Goal: Task Accomplishment & Management: Use online tool/utility

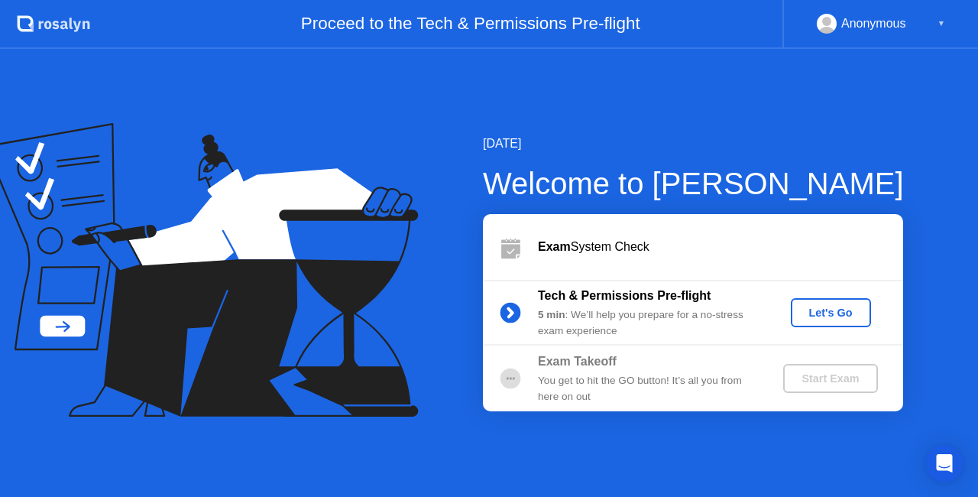
click at [827, 302] on button "Let's Go" at bounding box center [831, 312] width 80 height 29
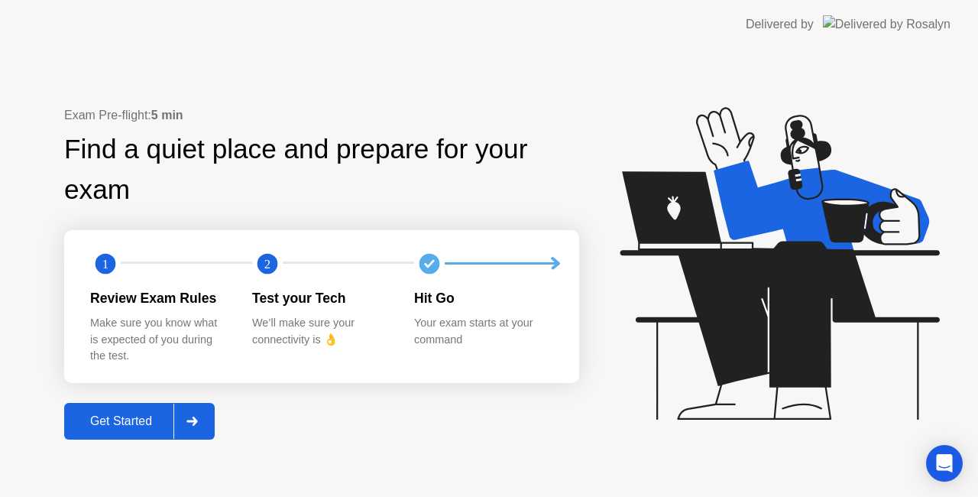
click at [107, 423] on div "Get Started" at bounding box center [121, 421] width 105 height 14
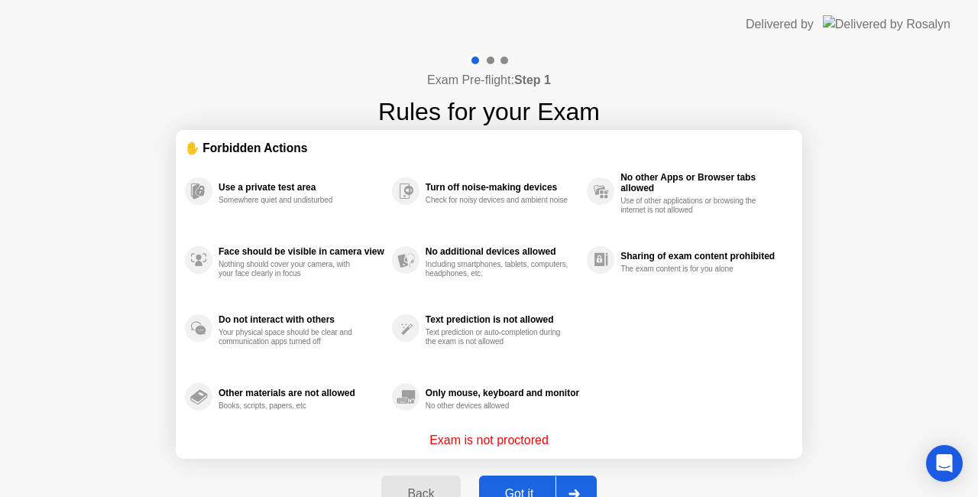
click at [521, 479] on button "Got it" at bounding box center [538, 493] width 118 height 37
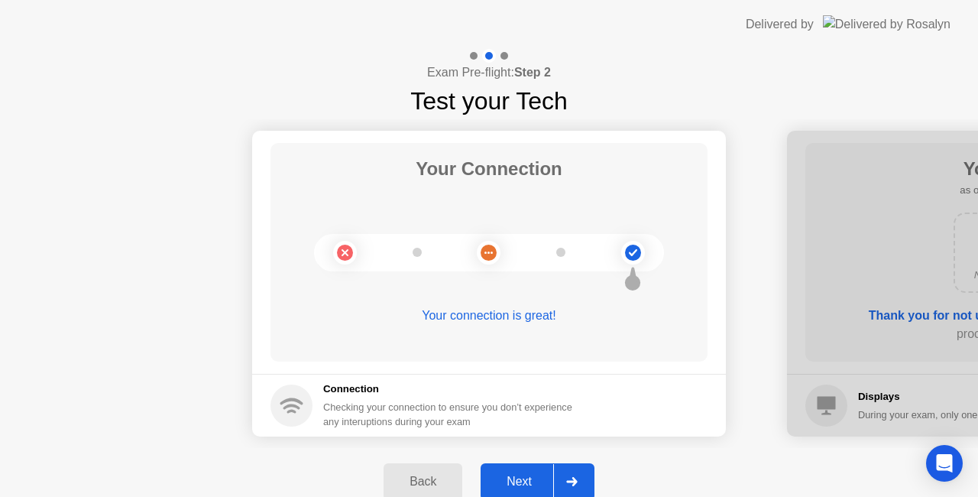
click at [521, 479] on div "Next" at bounding box center [519, 482] width 68 height 14
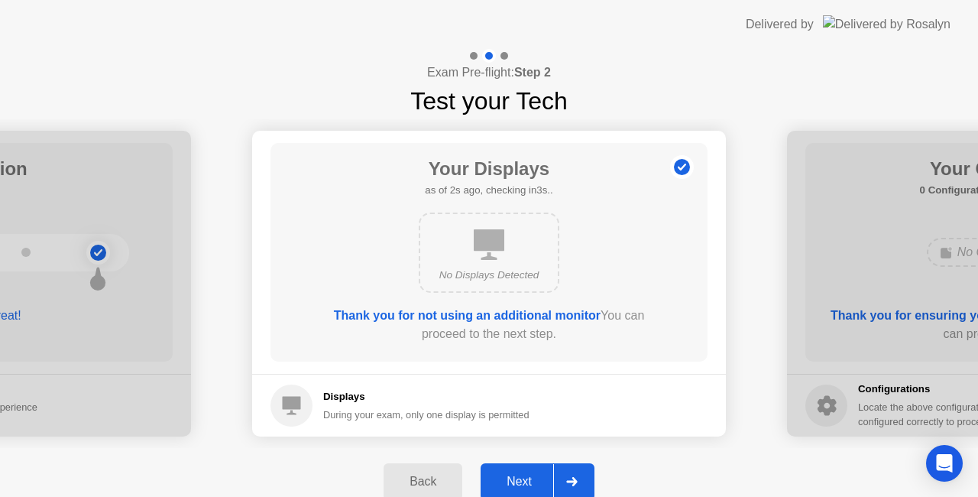
click at [521, 479] on div "Next" at bounding box center [519, 482] width 68 height 14
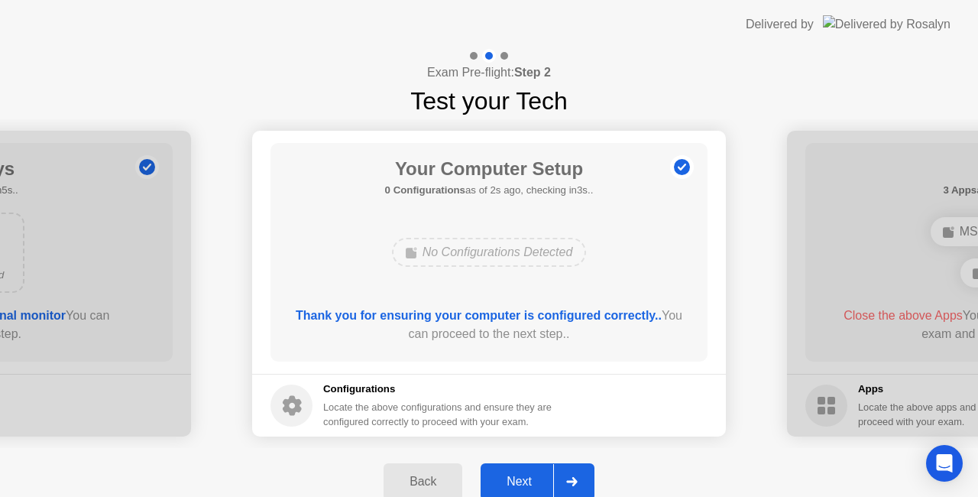
click at [521, 479] on div "Next" at bounding box center [519, 482] width 68 height 14
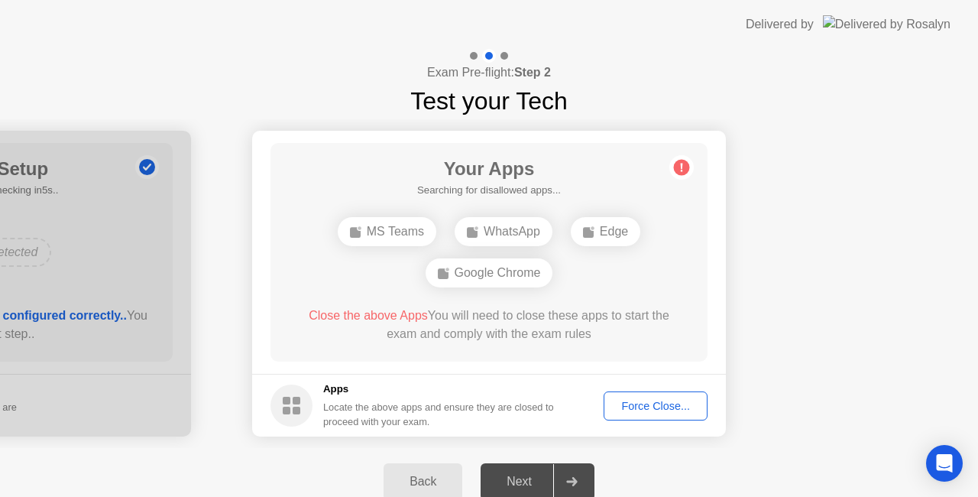
click at [676, 403] on div "Force Close..." at bounding box center [655, 406] width 93 height 12
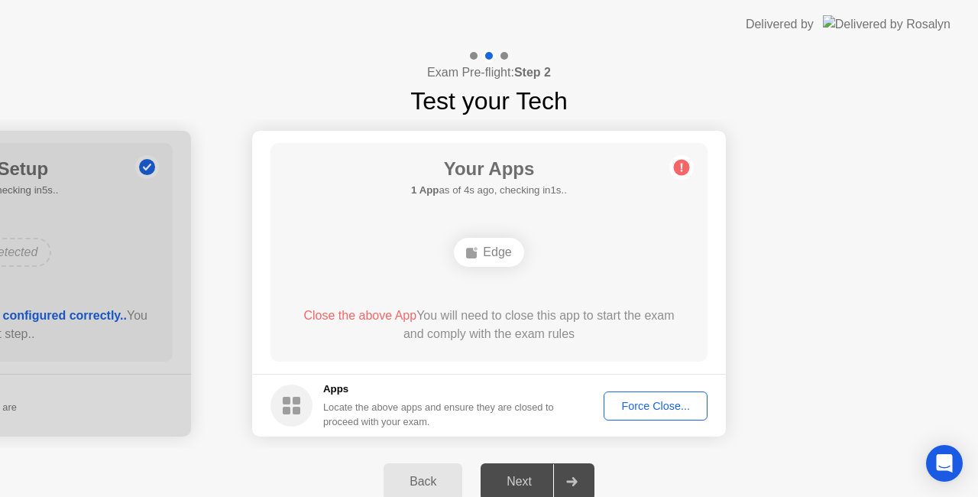
click at [672, 402] on div "Force Close..." at bounding box center [655, 406] width 93 height 12
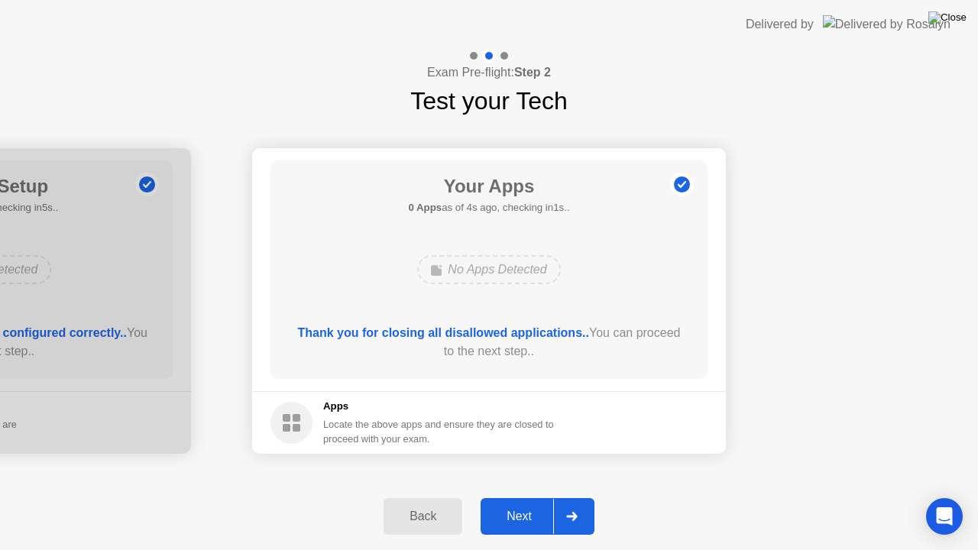
click at [955, 20] on img at bounding box center [948, 17] width 38 height 12
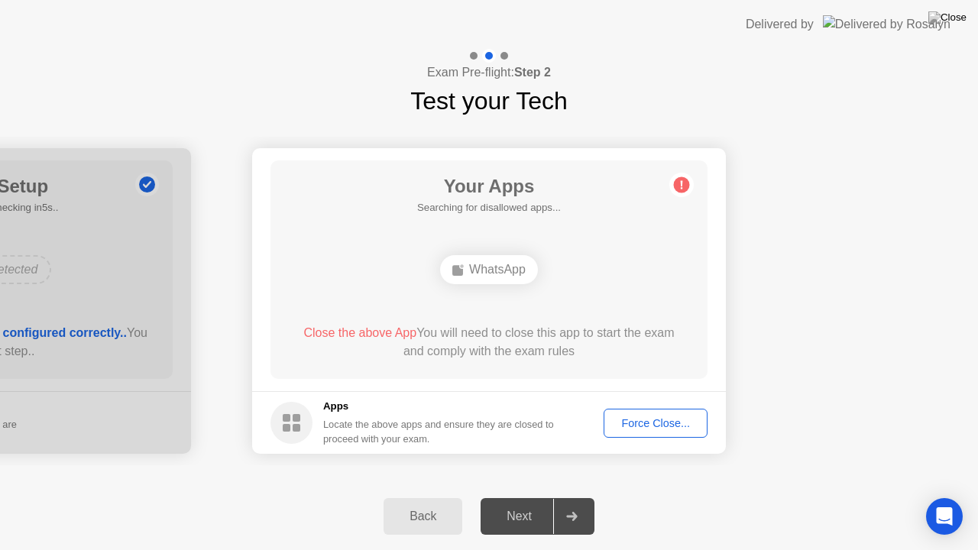
click at [678, 427] on div "Force Close..." at bounding box center [655, 423] width 93 height 12
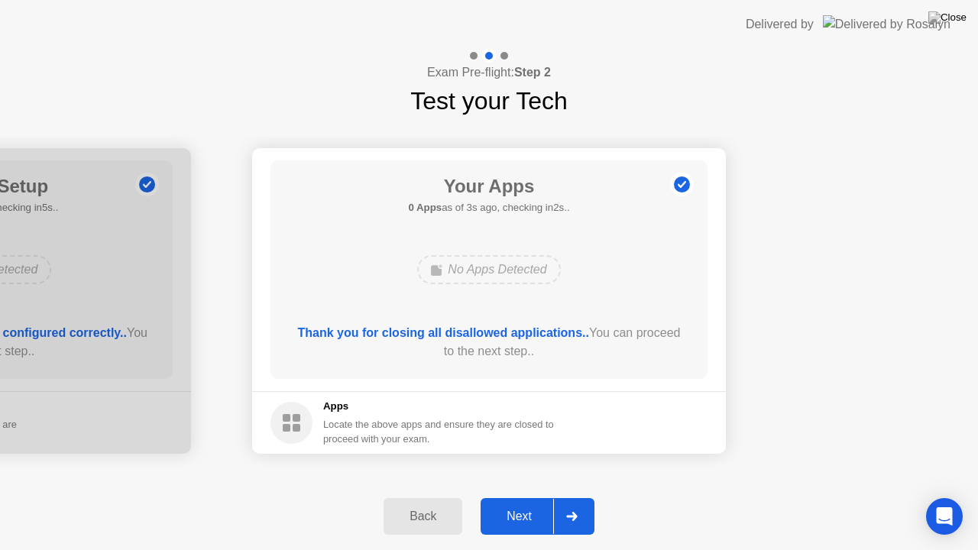
click at [569, 496] on icon at bounding box center [571, 516] width 11 height 9
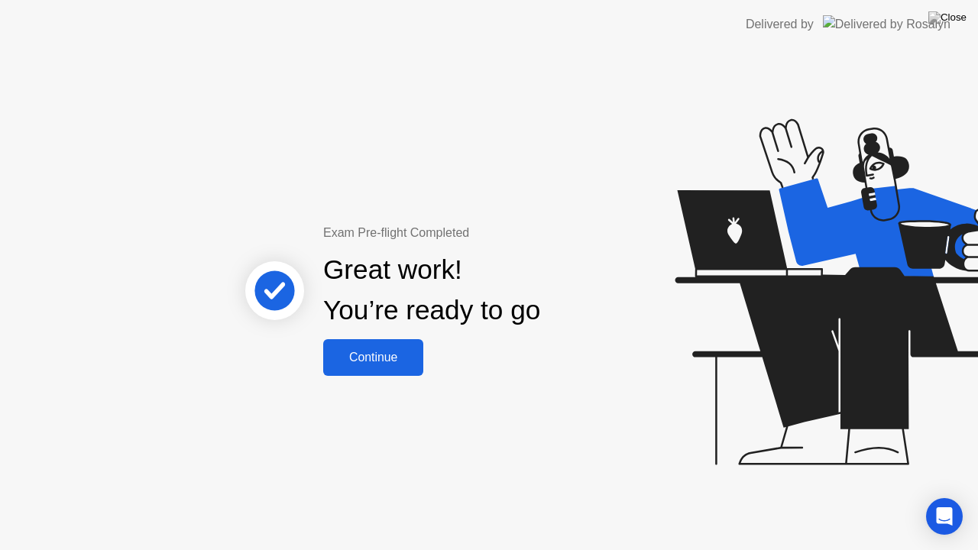
click at [371, 356] on div "Continue" at bounding box center [373, 358] width 91 height 14
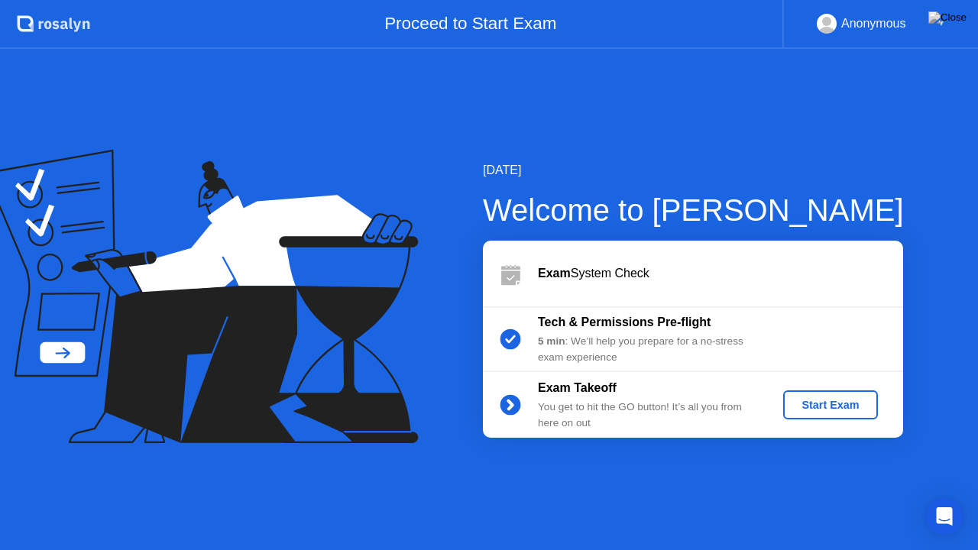
click at [829, 404] on div "Start Exam" at bounding box center [831, 405] width 82 height 12
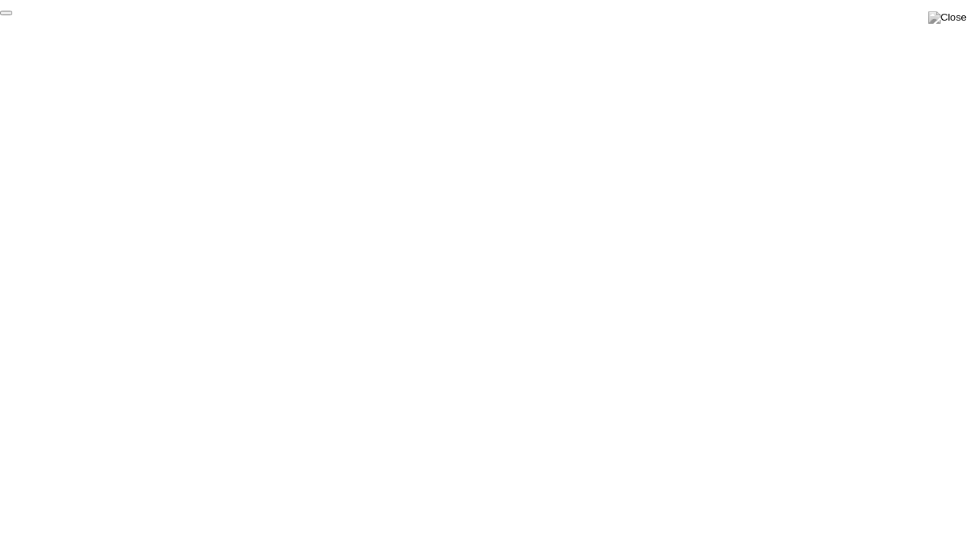
click at [12, 15] on button "End Proctoring Session" at bounding box center [6, 13] width 12 height 5
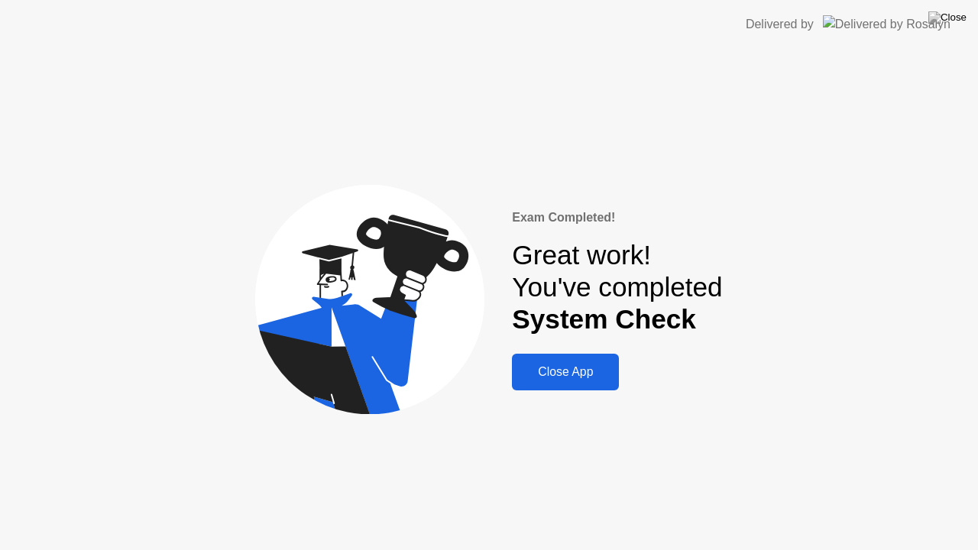
click at [578, 365] on div "Close App" at bounding box center [566, 372] width 98 height 14
